Goal: Use online tool/utility: Utilize a website feature to perform a specific function

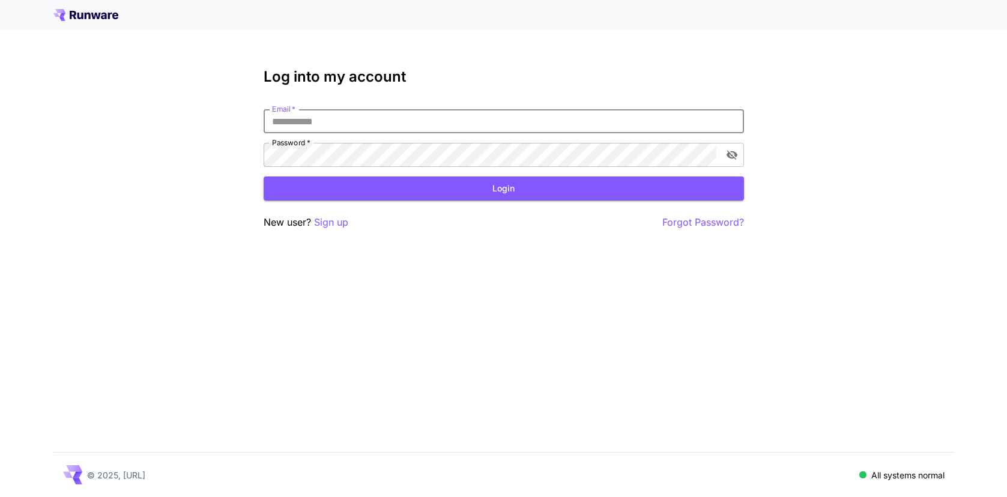
click at [289, 116] on input "Email   *" at bounding box center [504, 121] width 480 height 24
type input "**********"
click button "Login" at bounding box center [504, 188] width 480 height 25
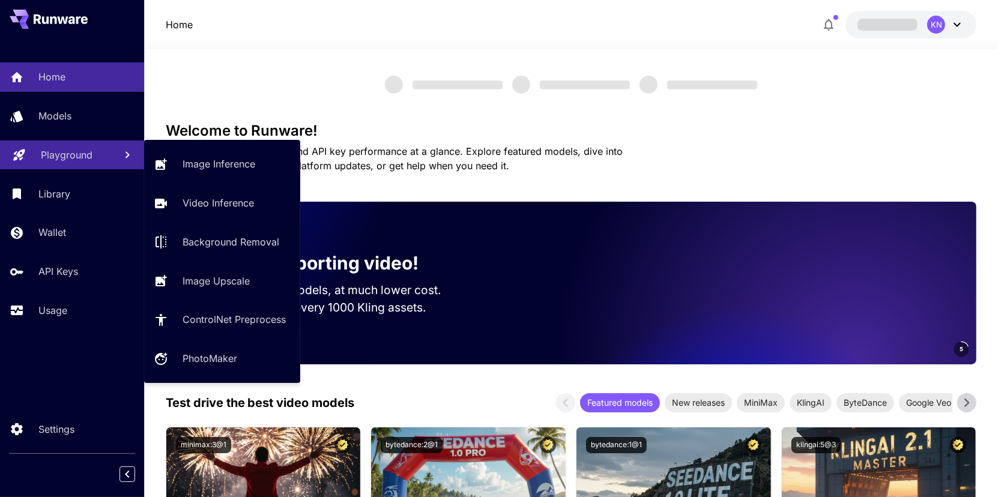
click at [55, 161] on link "Playground" at bounding box center [72, 154] width 144 height 29
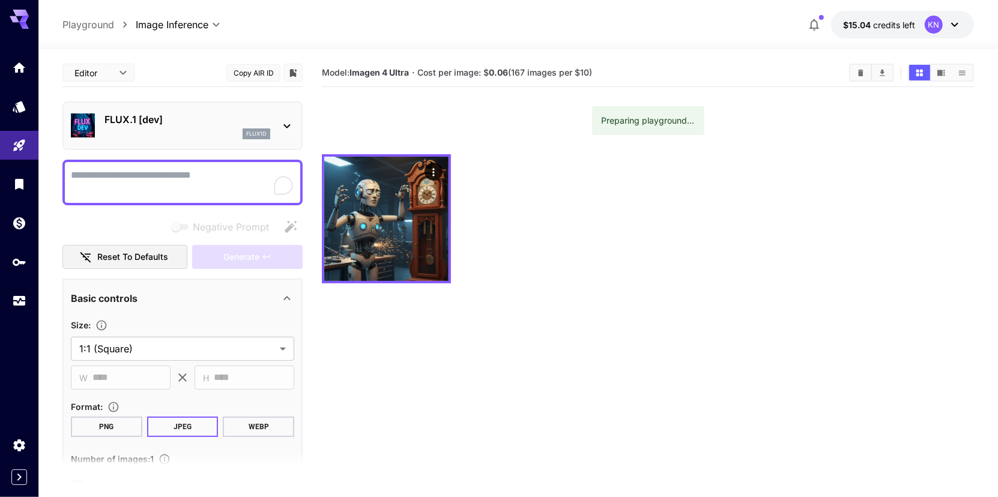
click at [214, 122] on p "FLUX.1 [dev]" at bounding box center [187, 119] width 166 height 14
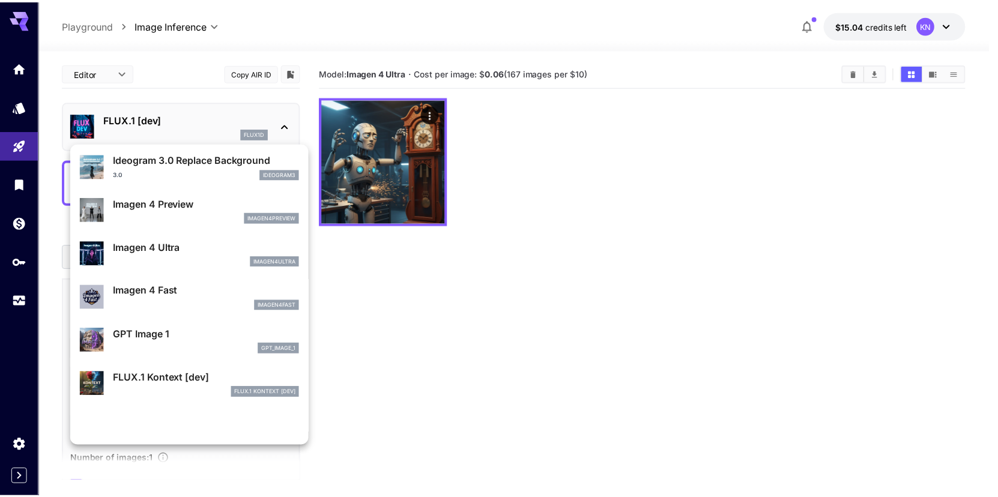
scroll to position [481, 0]
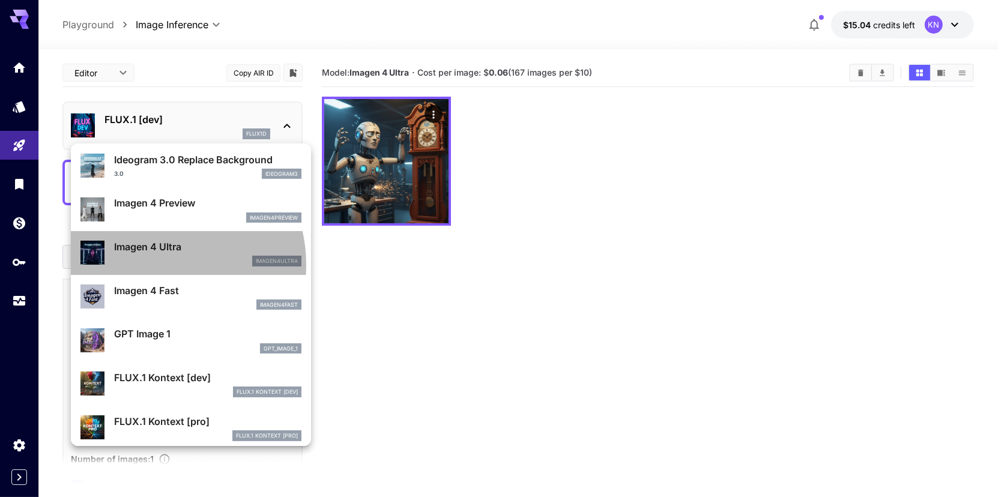
click at [153, 264] on div "imagen4ultra" at bounding box center [207, 261] width 187 height 11
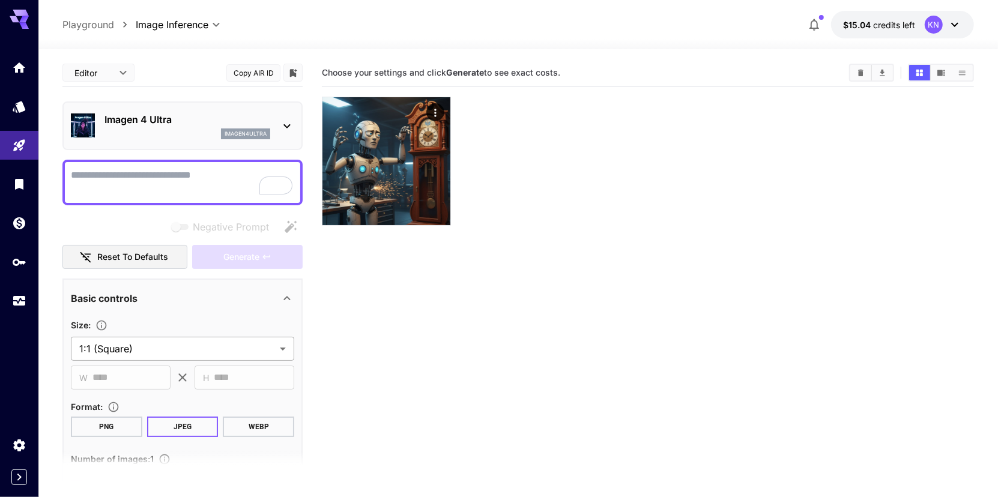
scroll to position [116, 0]
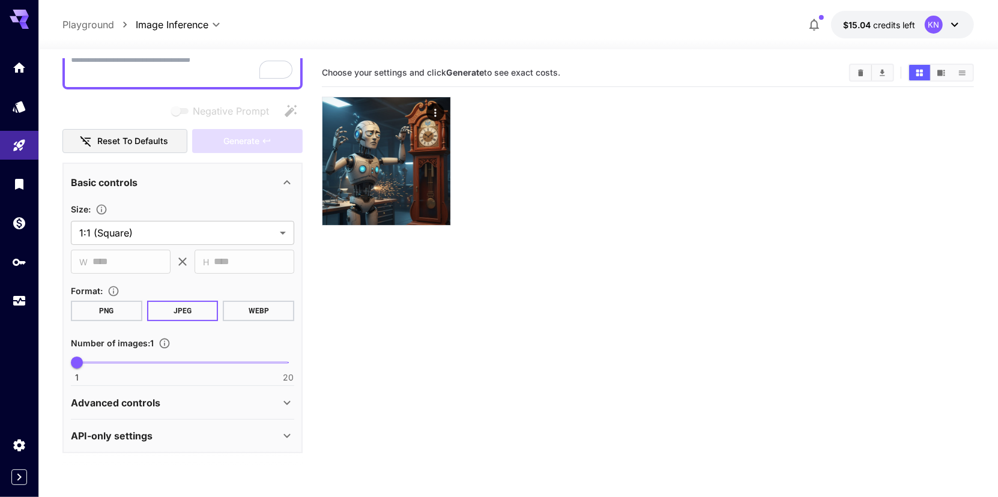
click at [122, 398] on p "Advanced controls" at bounding box center [115, 403] width 89 height 14
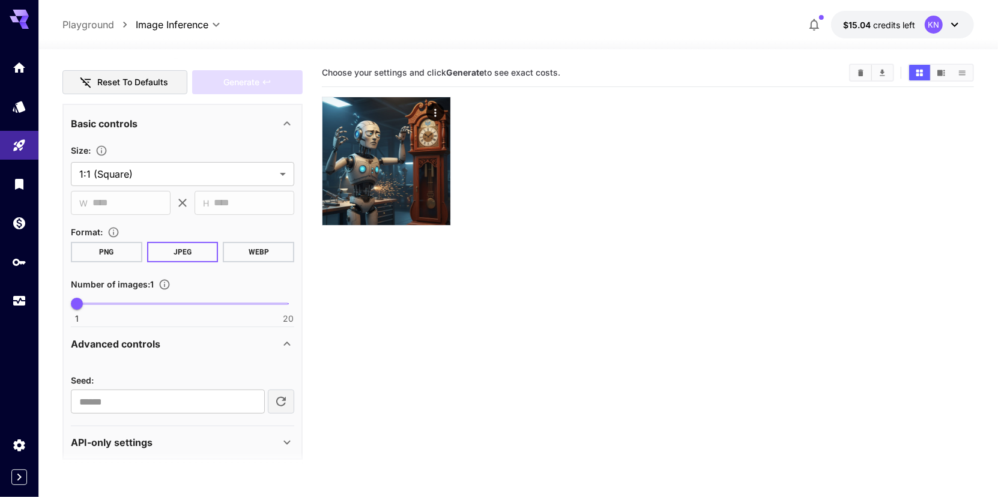
scroll to position [181, 0]
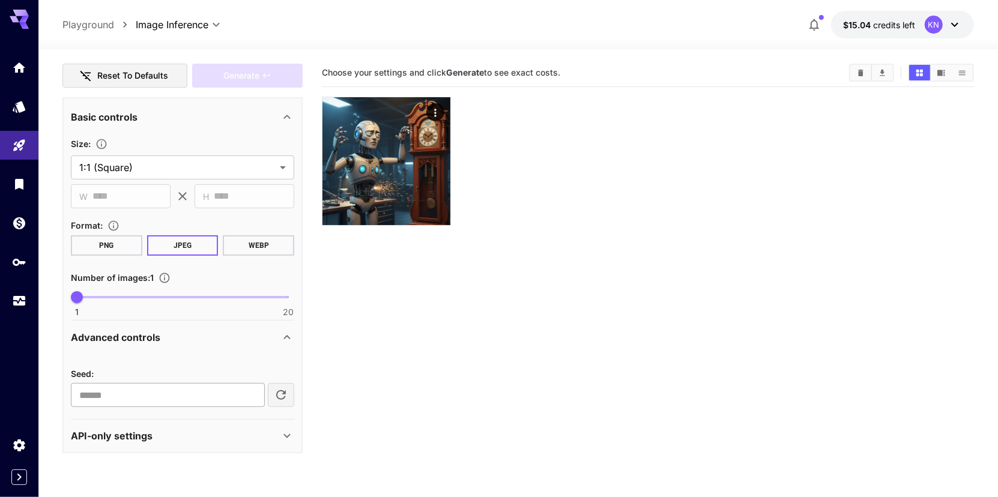
click at [111, 396] on input "number" at bounding box center [168, 395] width 194 height 24
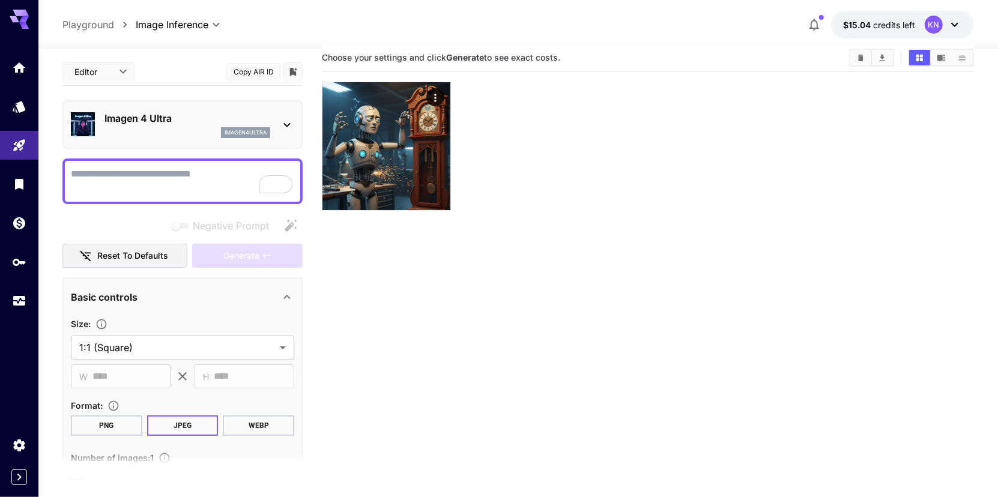
scroll to position [0, 0]
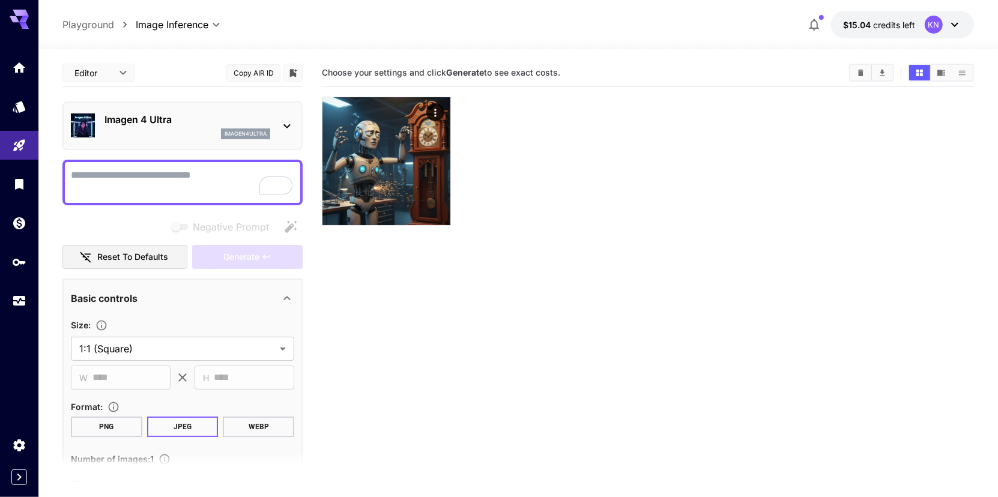
type input "**"
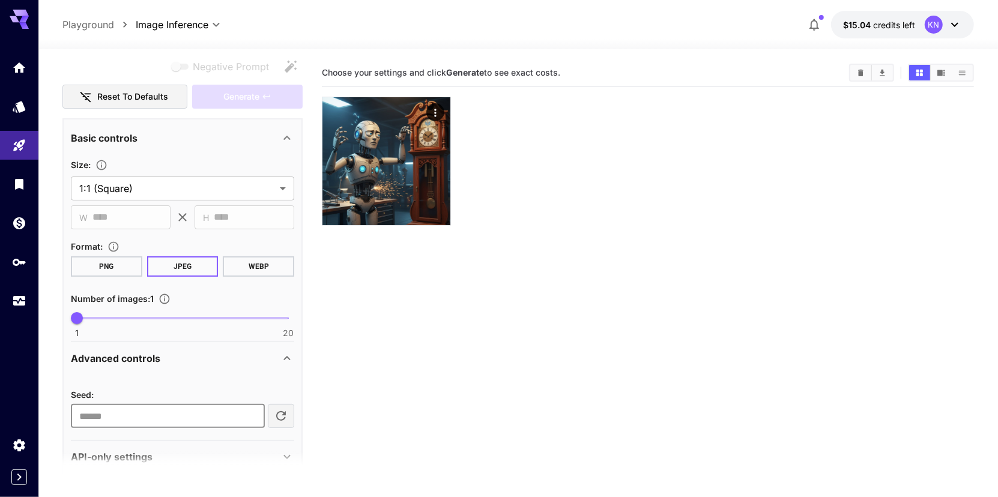
scroll to position [181, 0]
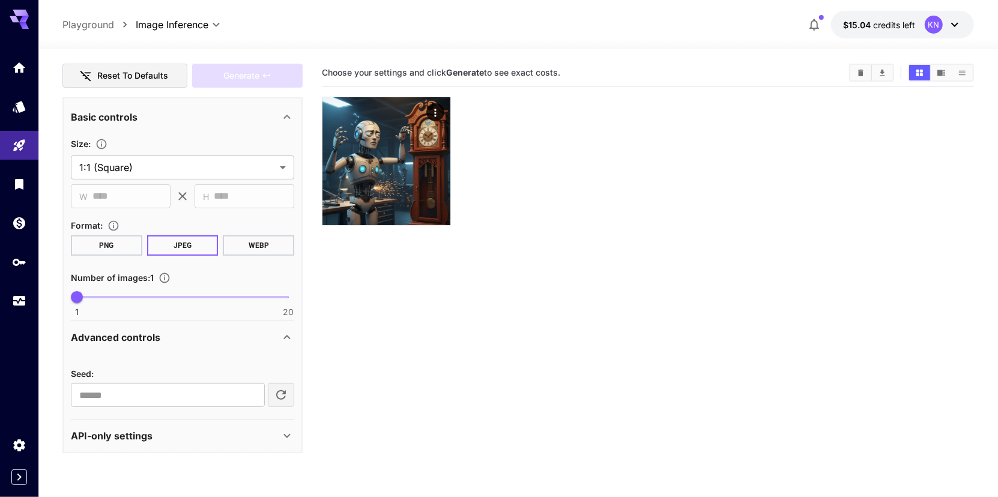
click at [117, 247] on button "PNG" at bounding box center [106, 245] width 71 height 20
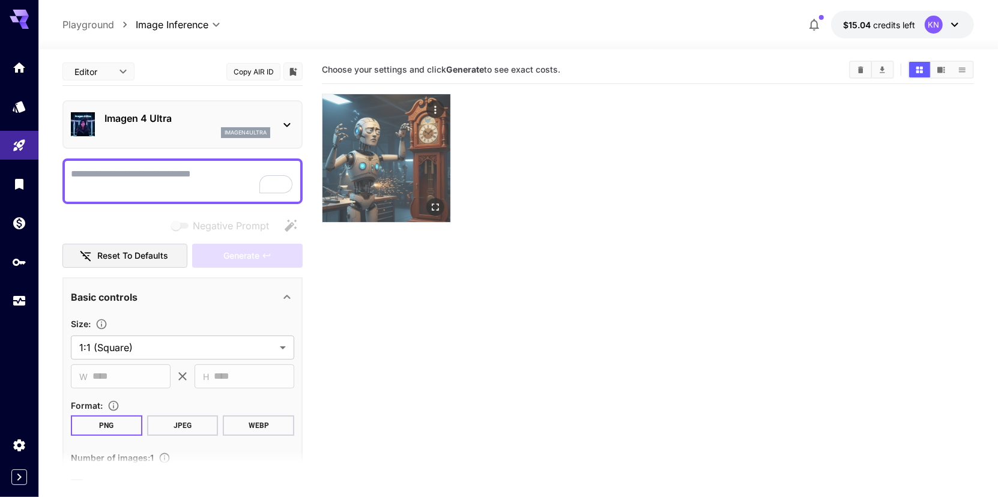
scroll to position [0, 0]
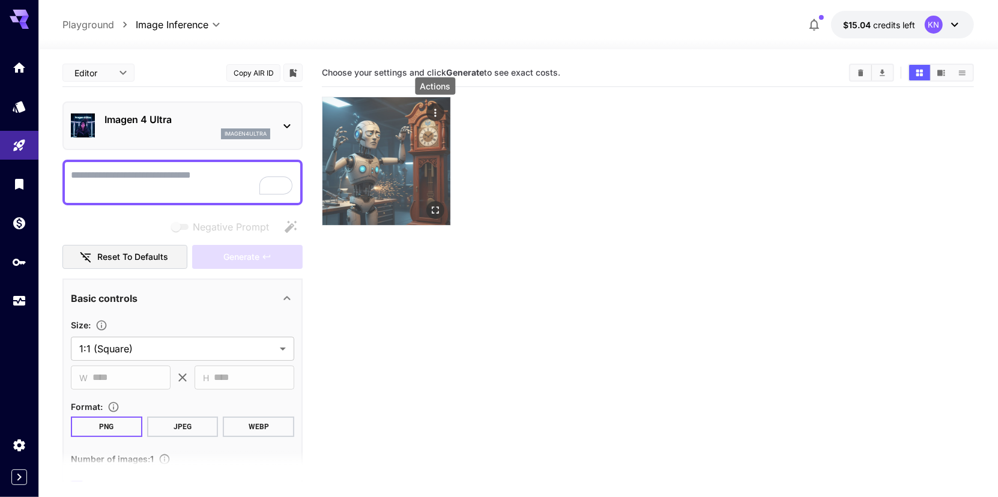
click at [438, 114] on icon "Actions" at bounding box center [435, 113] width 12 height 12
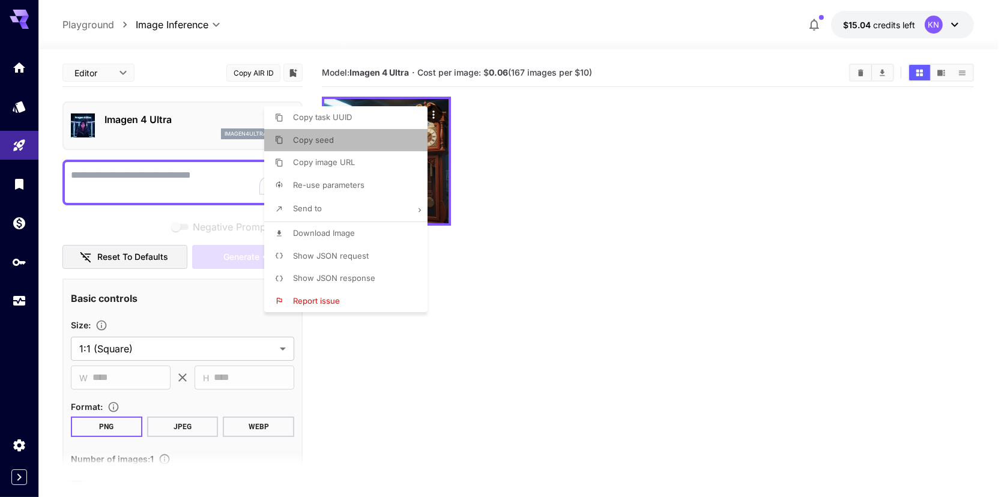
click at [319, 139] on span "Copy seed" at bounding box center [313, 140] width 41 height 10
click at [509, 178] on div at bounding box center [503, 248] width 1007 height 497
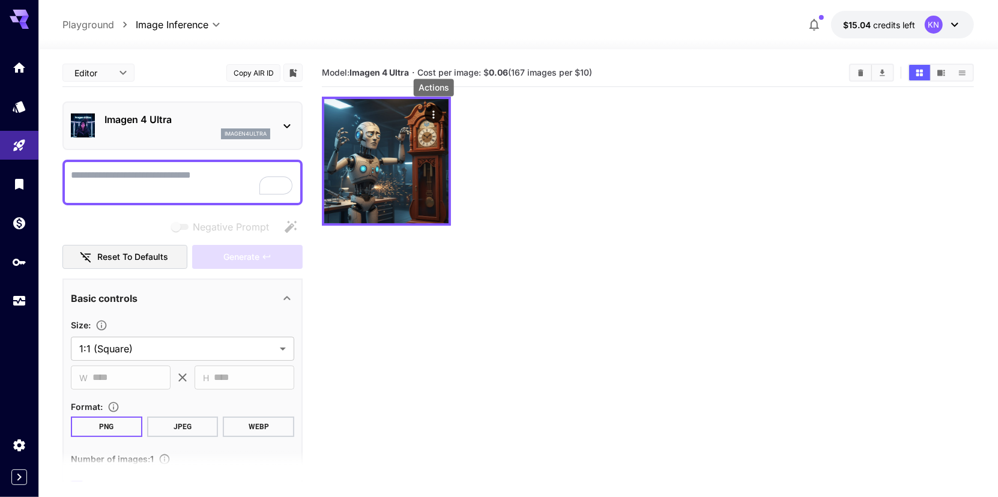
scroll to position [180, 0]
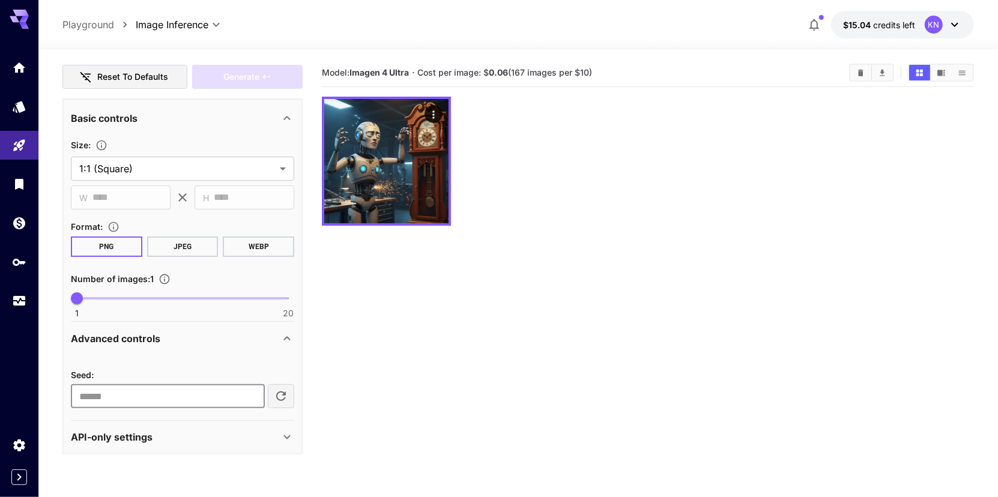
drag, startPoint x: 93, startPoint y: 385, endPoint x: 79, endPoint y: 388, distance: 14.7
click at [79, 388] on input "**" at bounding box center [168, 396] width 194 height 24
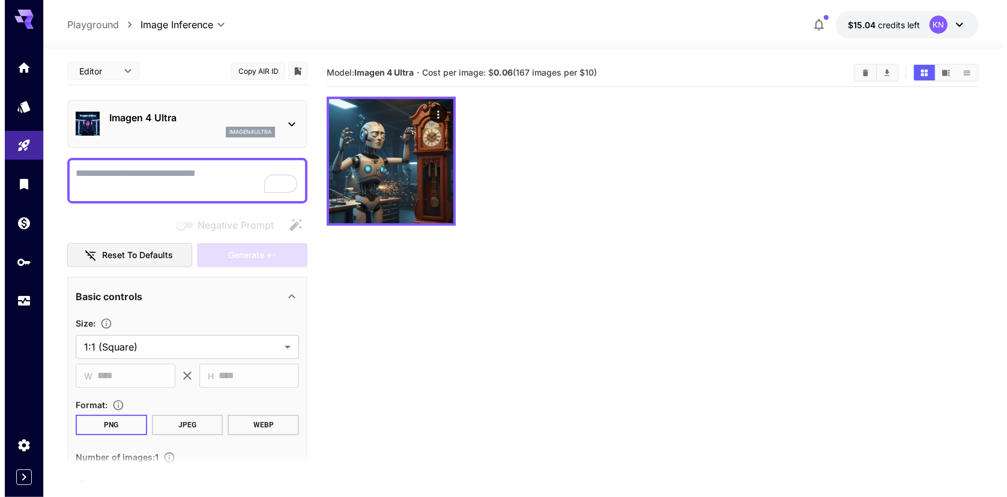
scroll to position [0, 0]
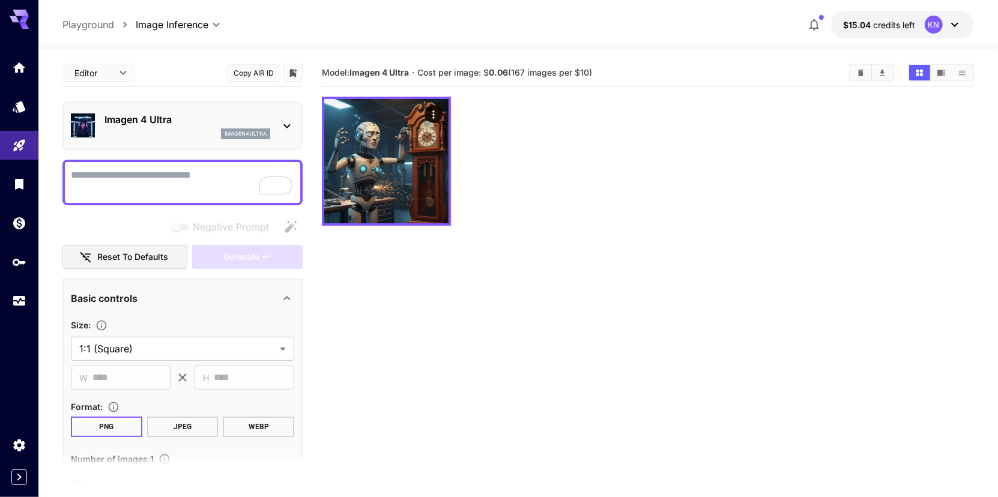
click at [252, 124] on p "Imagen 4 Ultra" at bounding box center [187, 119] width 166 height 14
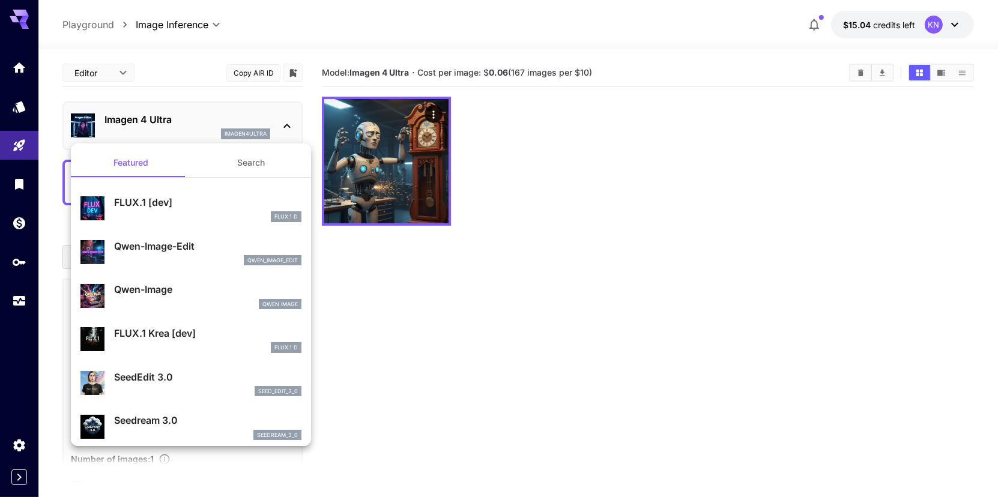
click at [186, 256] on div "qwen_image_edit" at bounding box center [207, 260] width 187 height 11
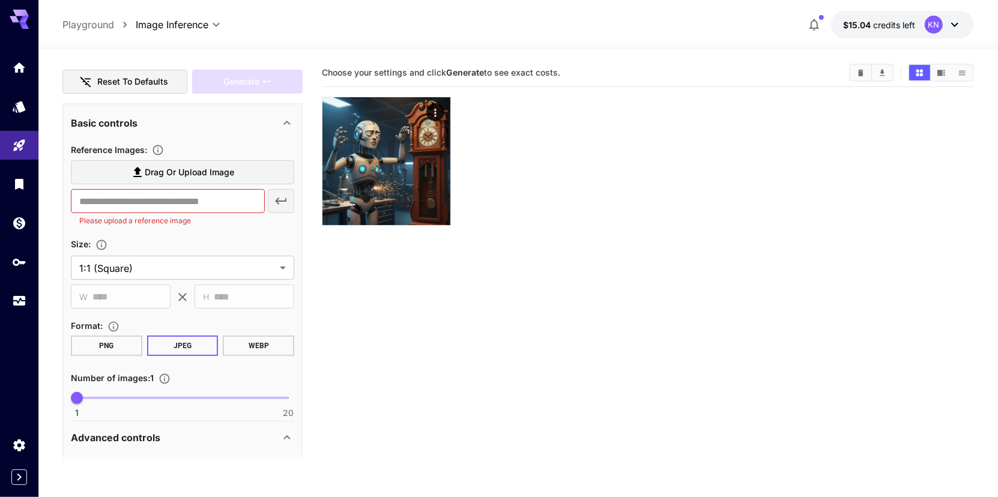
scroll to position [180, 0]
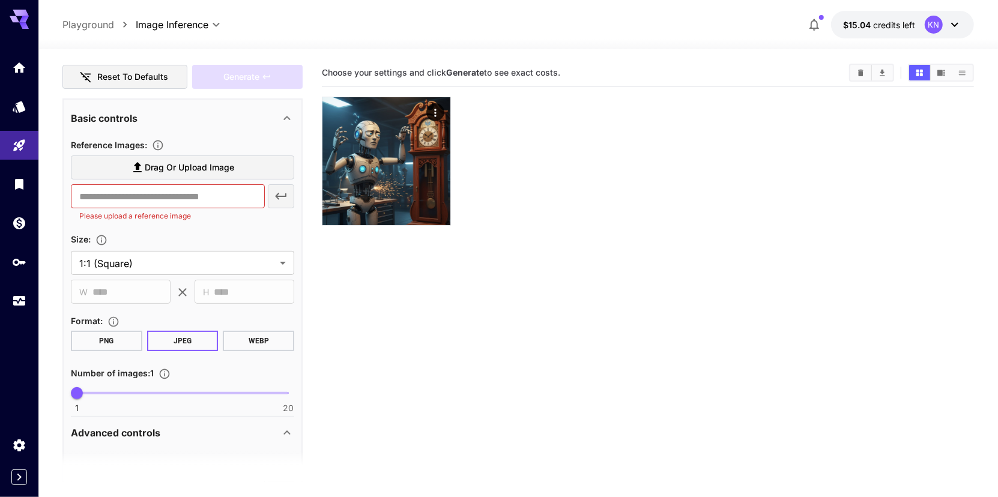
click at [203, 172] on span "Drag or upload image" at bounding box center [189, 167] width 89 height 15
click at [0, 0] on input "Drag or upload image" at bounding box center [0, 0] width 0 height 0
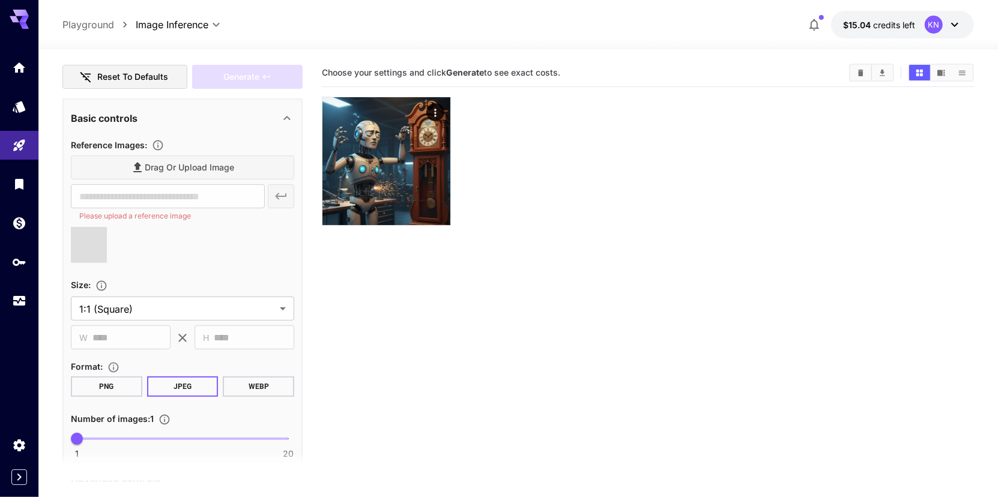
type input "**********"
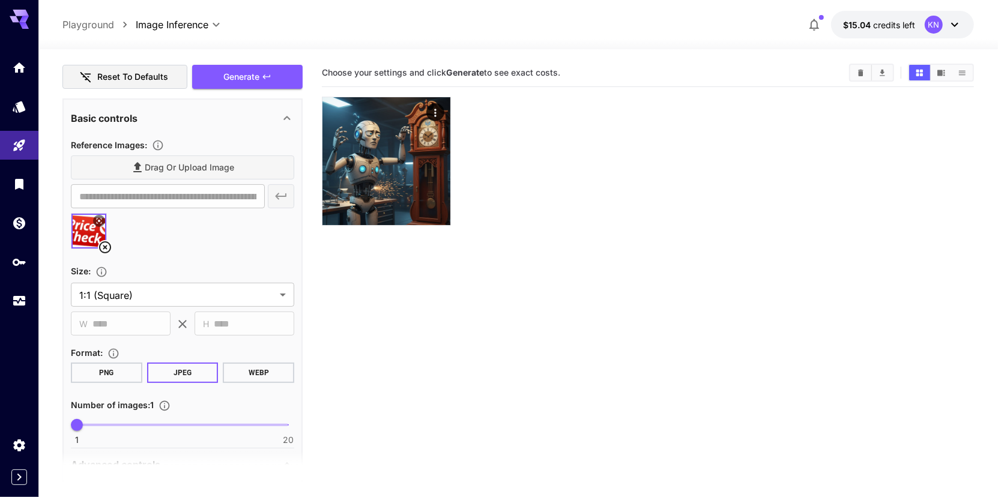
scroll to position [60, 0]
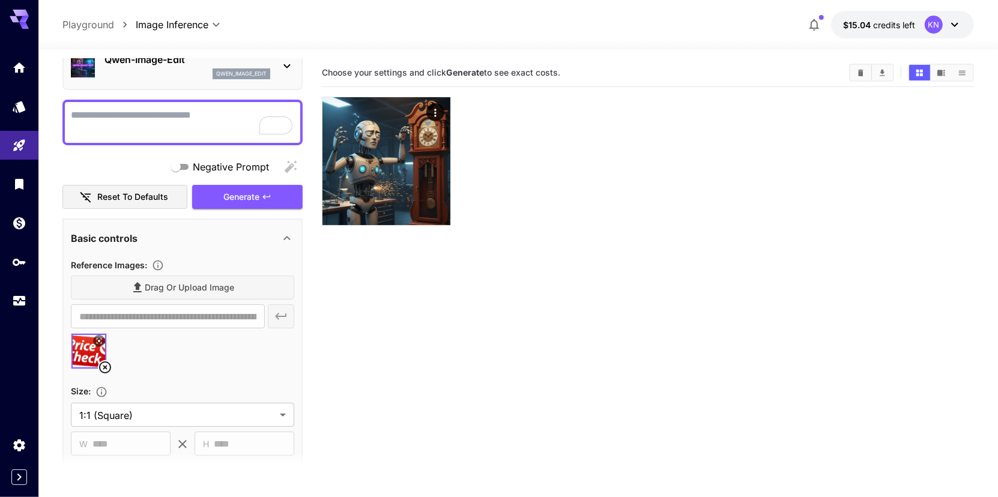
click at [128, 127] on textarea "Negative Prompt" at bounding box center [182, 122] width 223 height 29
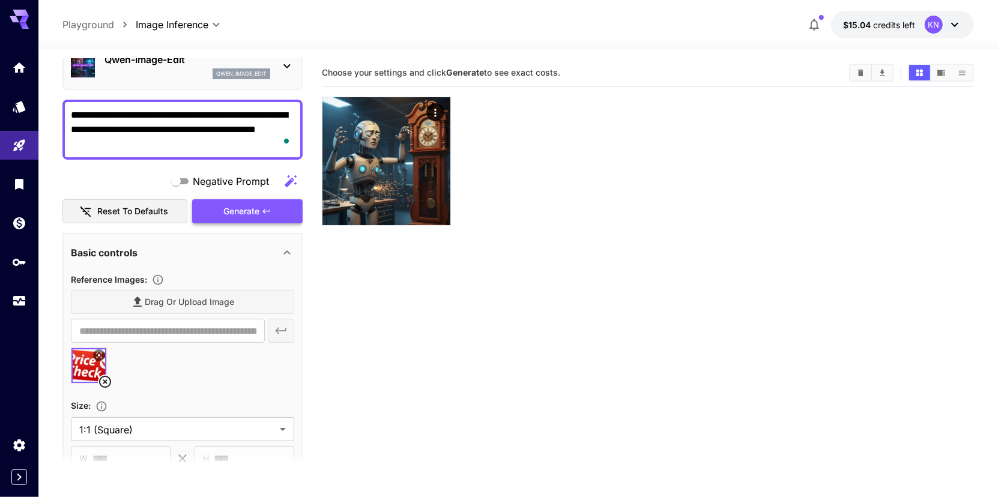
type textarea "**********"
click at [231, 208] on span "Generate" at bounding box center [241, 211] width 36 height 15
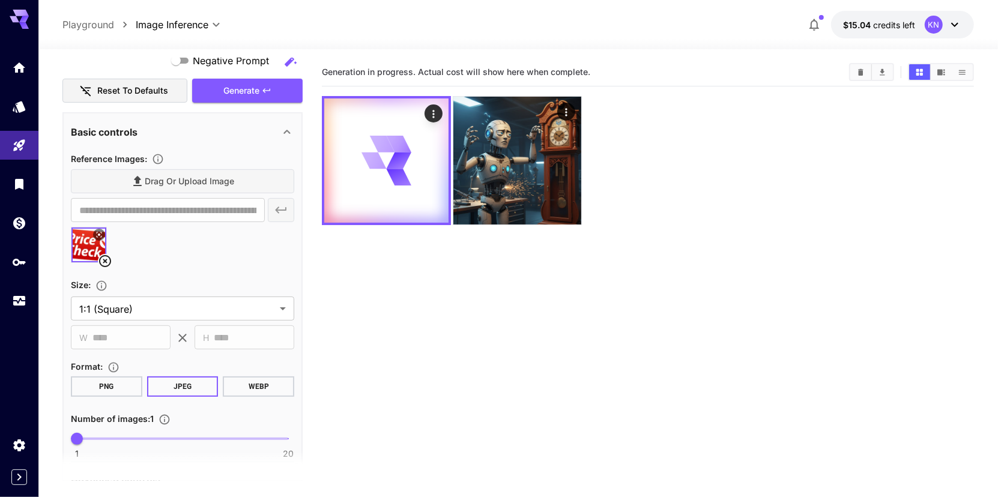
scroll to position [0, 0]
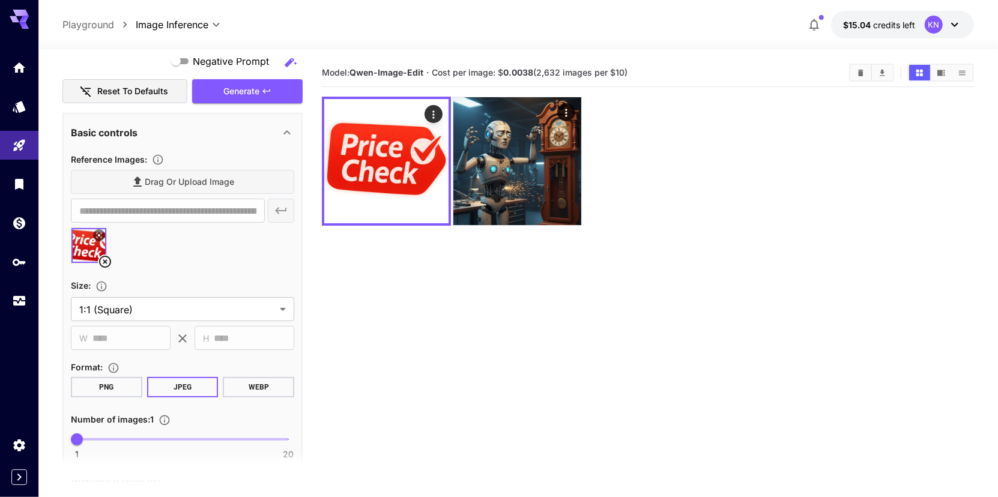
click at [104, 388] on button "PNG" at bounding box center [106, 387] width 71 height 20
click at [242, 88] on span "Generate" at bounding box center [241, 91] width 36 height 15
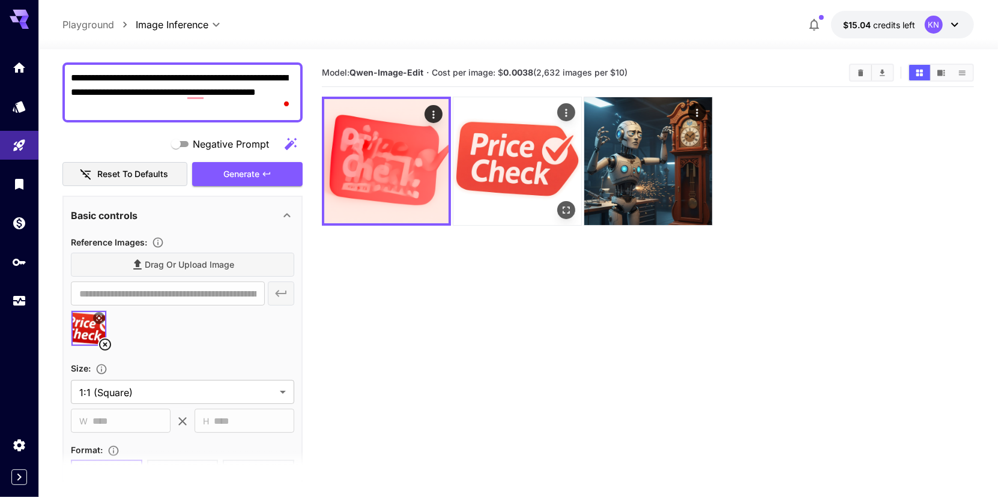
click at [492, 184] on img at bounding box center [517, 161] width 128 height 128
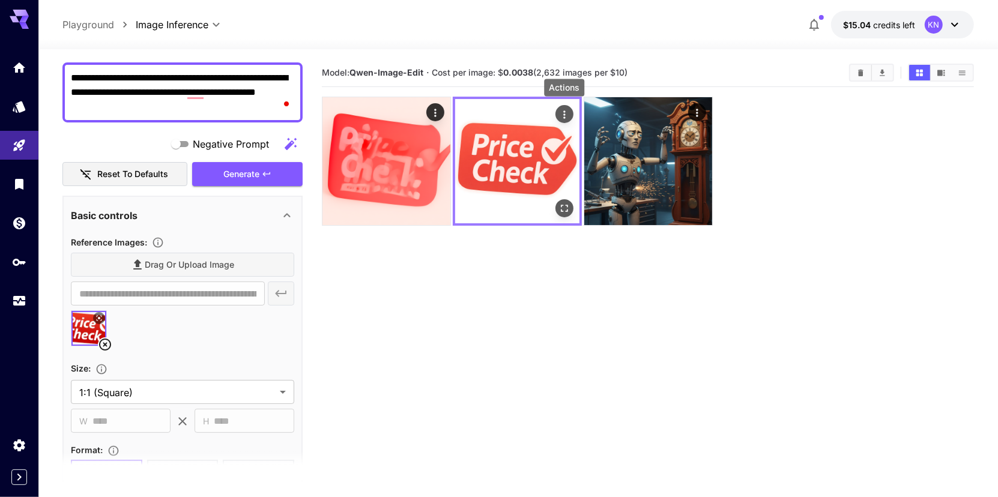
click at [557, 106] on button "Actions" at bounding box center [564, 114] width 18 height 18
click at [564, 110] on icon "Actions" at bounding box center [564, 114] width 2 height 8
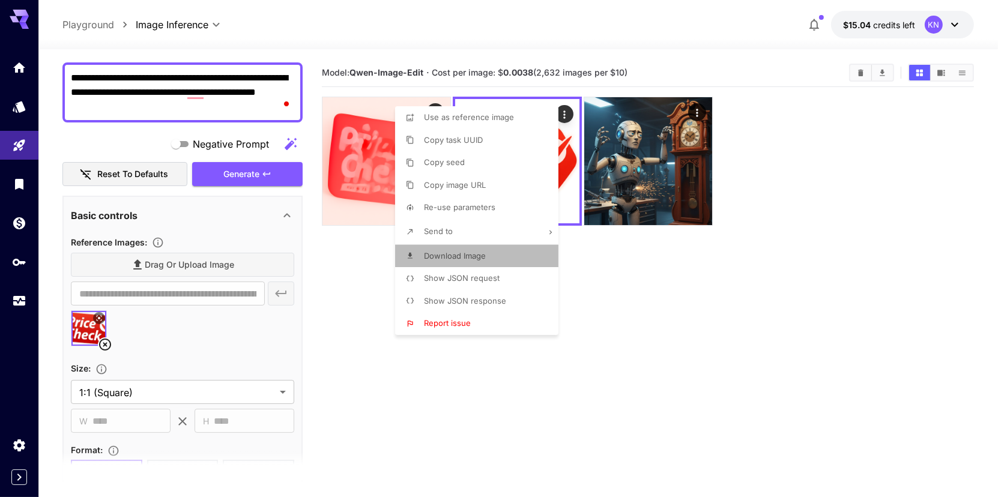
click at [468, 262] on li "Download Image" at bounding box center [480, 256] width 170 height 23
